Goal: Task Accomplishment & Management: Manage account settings

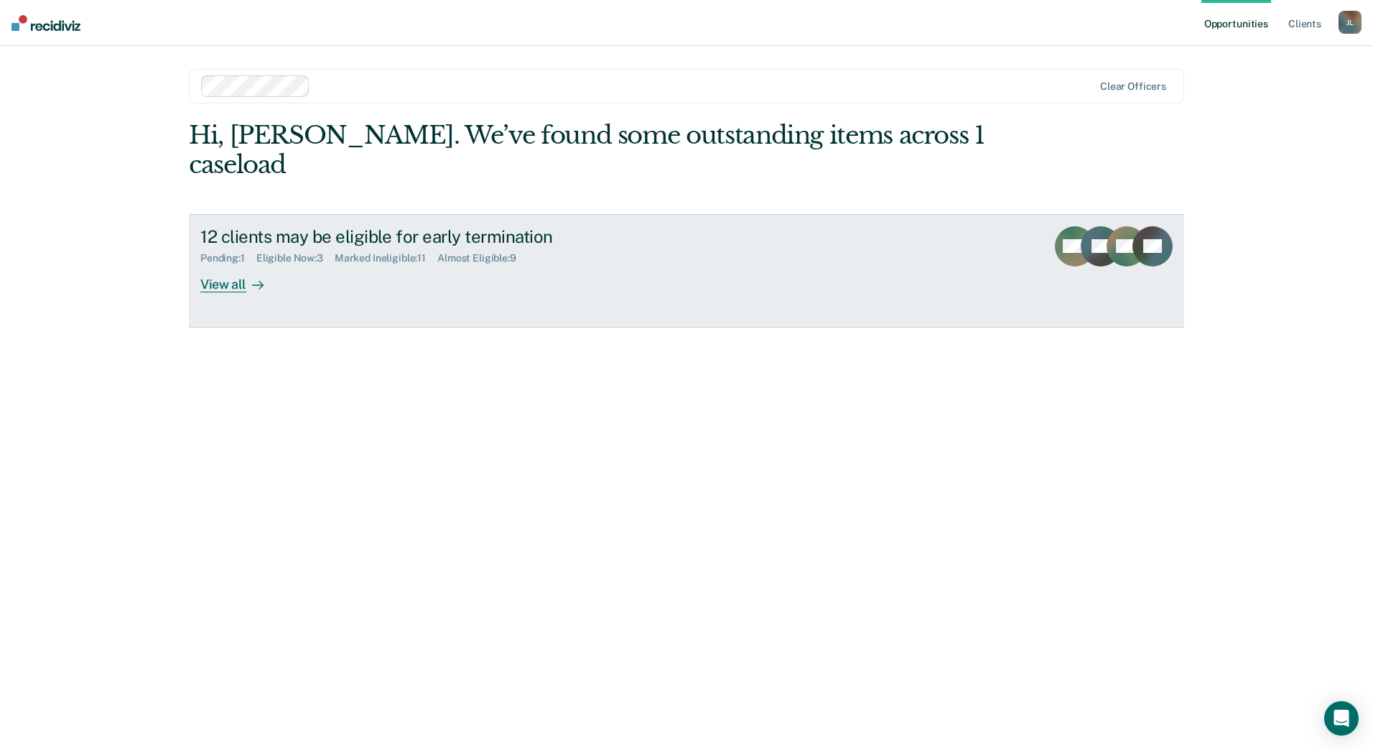
click at [284, 251] on div "12 clients may be eligible for early termination Pending : 1 Eligible Now : 3 M…" at bounding box center [469, 259] width 538 height 66
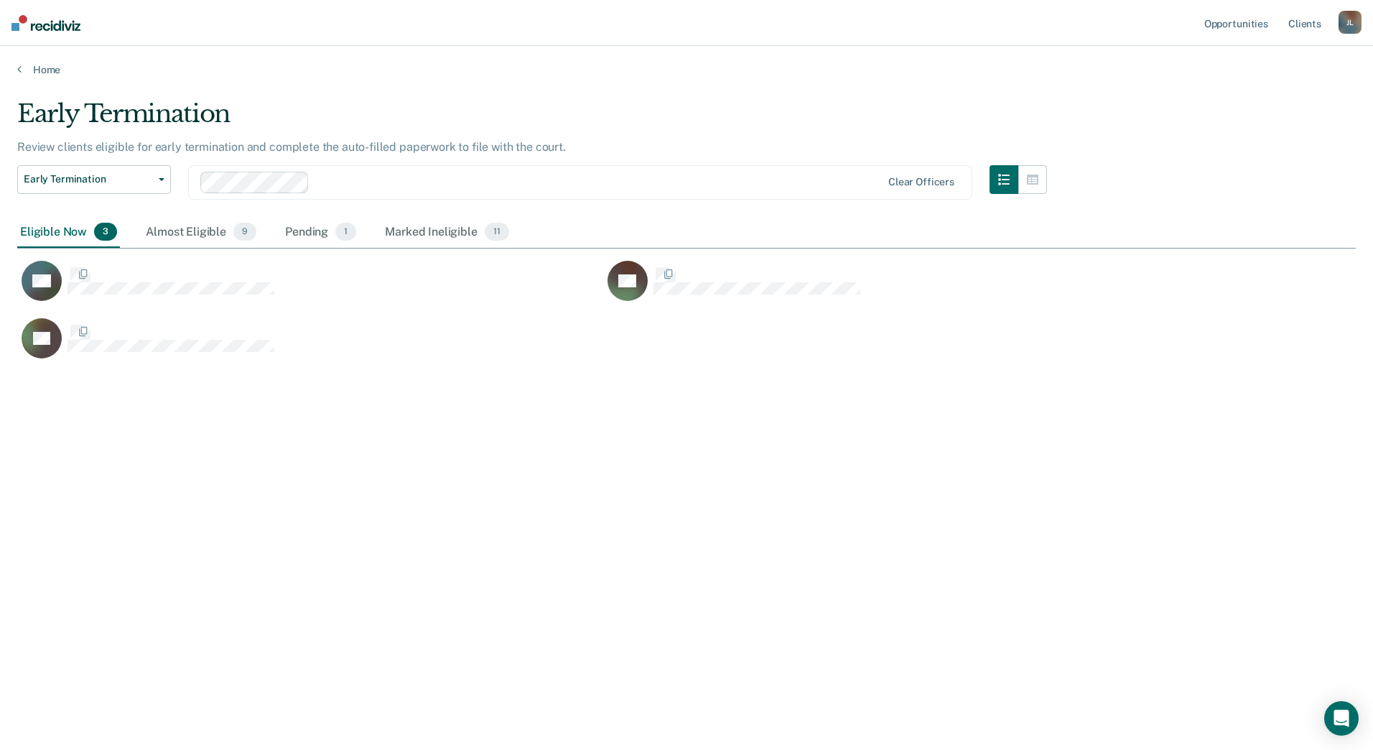
scroll to position [532, 1327]
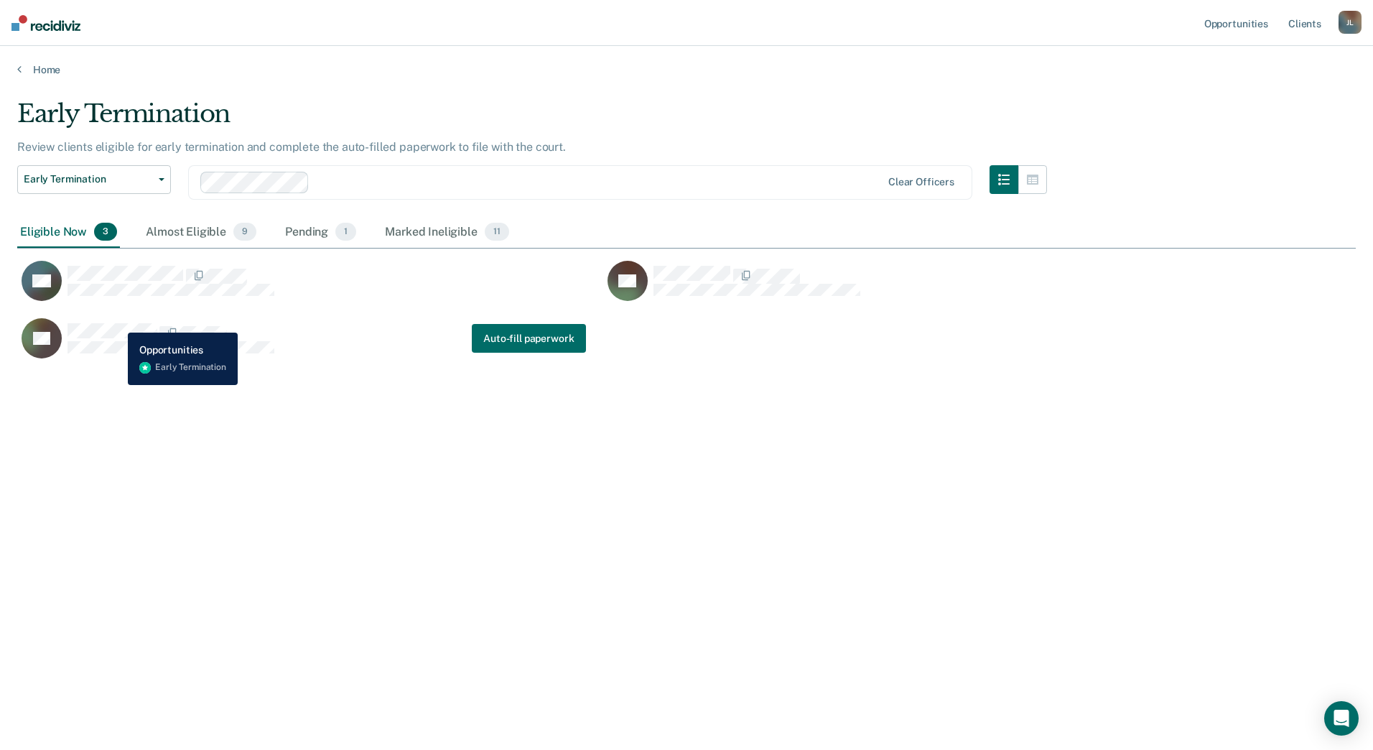
click at [117, 322] on div "AF" at bounding box center [148, 338] width 253 height 40
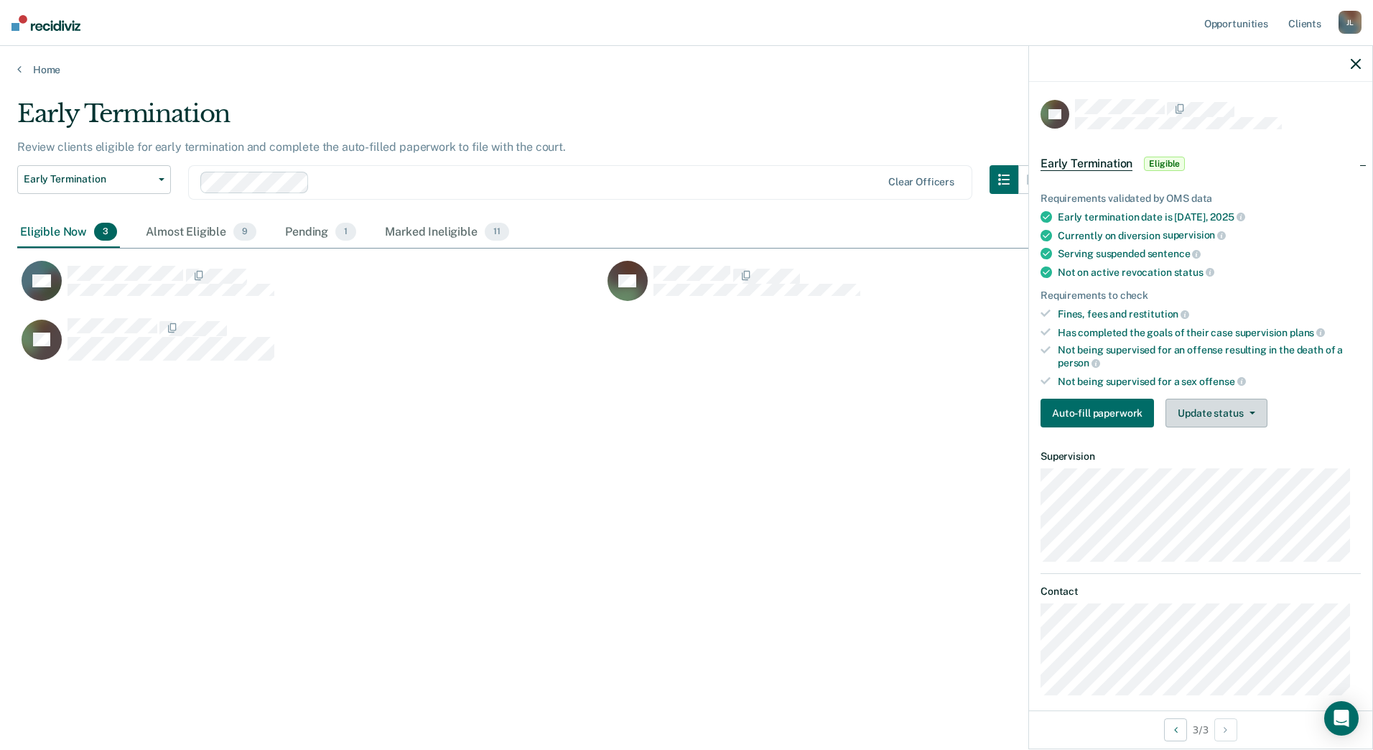
click at [1228, 407] on button "Update status" at bounding box center [1215, 412] width 101 height 29
click at [1235, 475] on button "Mark Ineligible" at bounding box center [1234, 470] width 139 height 23
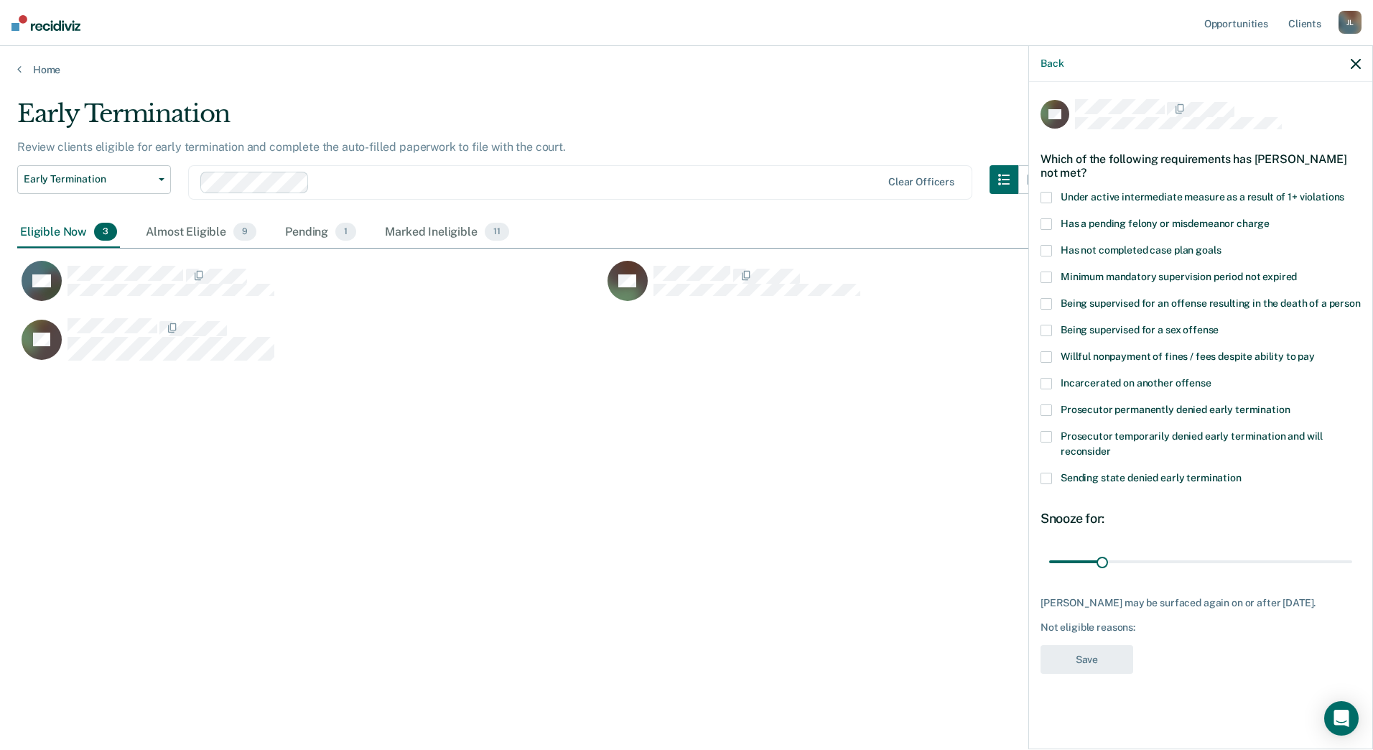
click at [1129, 244] on span "Has not completed case plan goals" at bounding box center [1140, 249] width 160 height 11
drag, startPoint x: 1105, startPoint y: 559, endPoint x: 1200, endPoint y: 556, distance: 94.8
type input "90"
click at [1200, 556] on input "range" at bounding box center [1200, 561] width 303 height 25
click at [1114, 674] on button "Save" at bounding box center [1086, 659] width 93 height 29
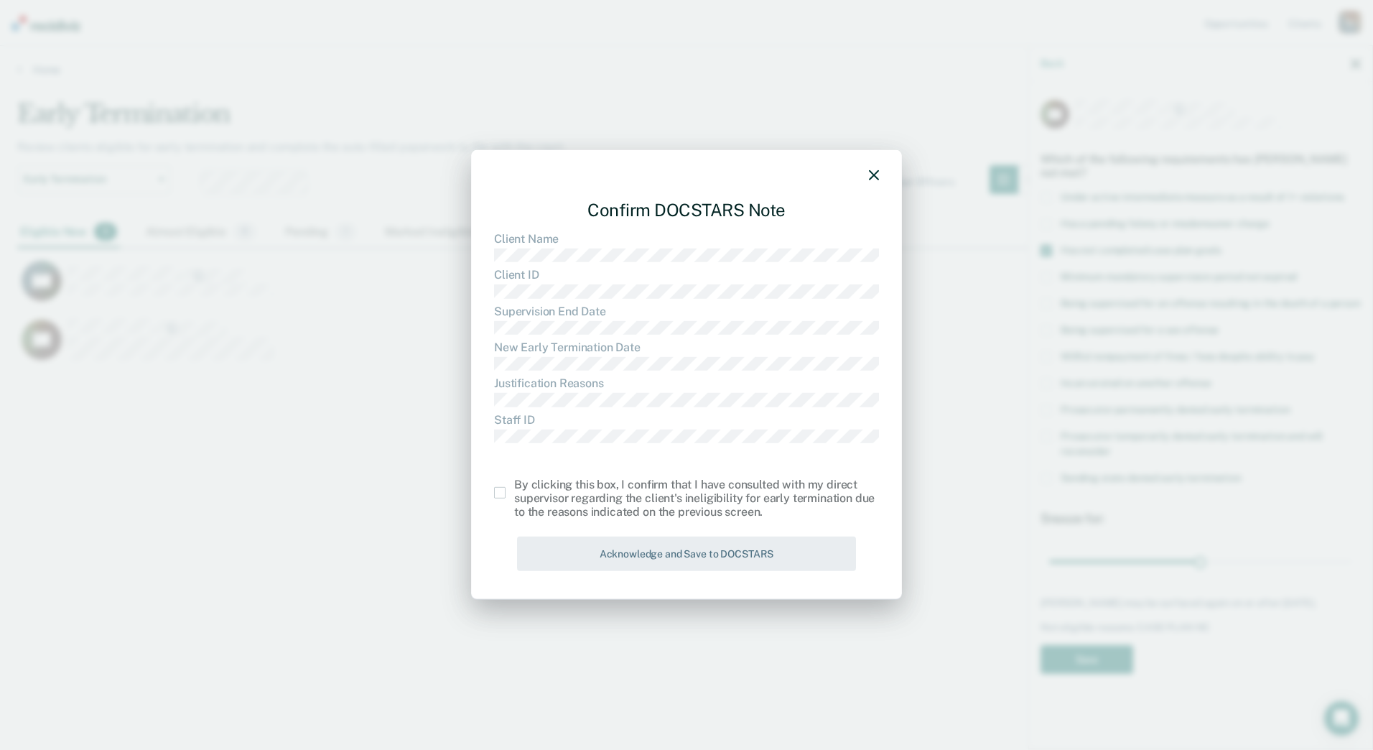
click at [505, 489] on label at bounding box center [504, 492] width 20 height 11
click at [514, 487] on input "checkbox" at bounding box center [514, 487] width 0 height 0
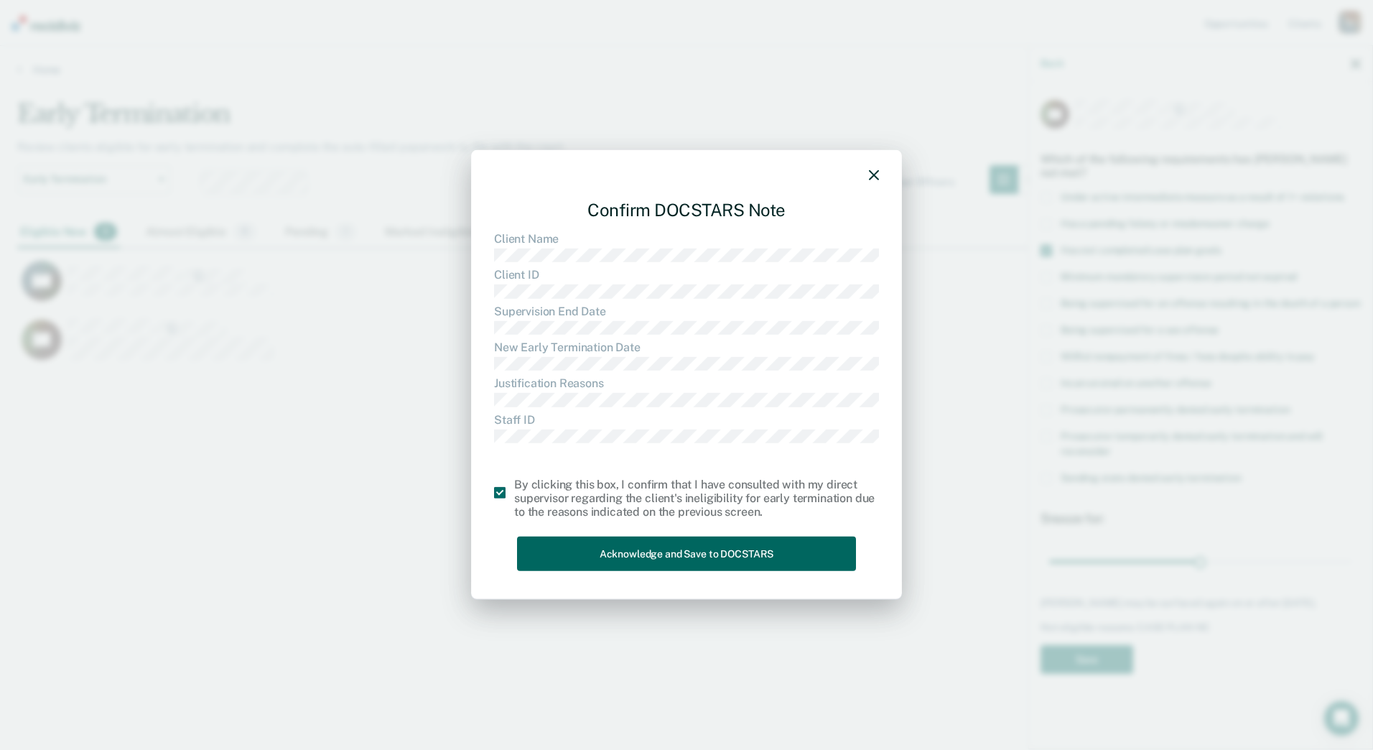
click at [596, 542] on button "Acknowledge and Save to DOCSTARS" at bounding box center [686, 553] width 339 height 35
